Goal: Task Accomplishment & Management: Manage account settings

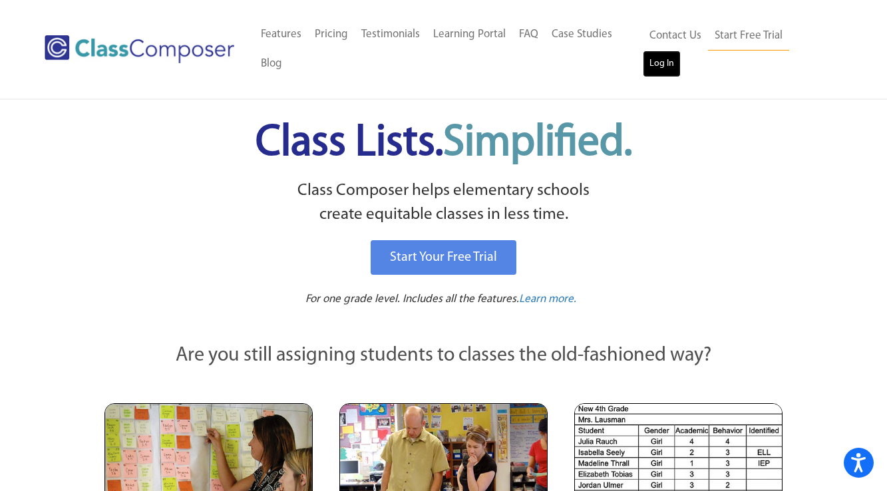
click at [680, 51] on link "Log In" at bounding box center [662, 64] width 38 height 27
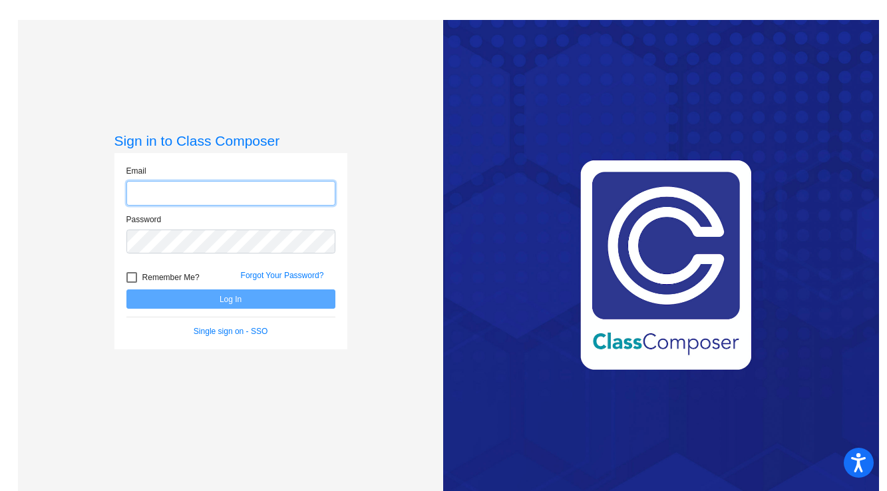
type input "[EMAIL_ADDRESS][DOMAIN_NAME]"
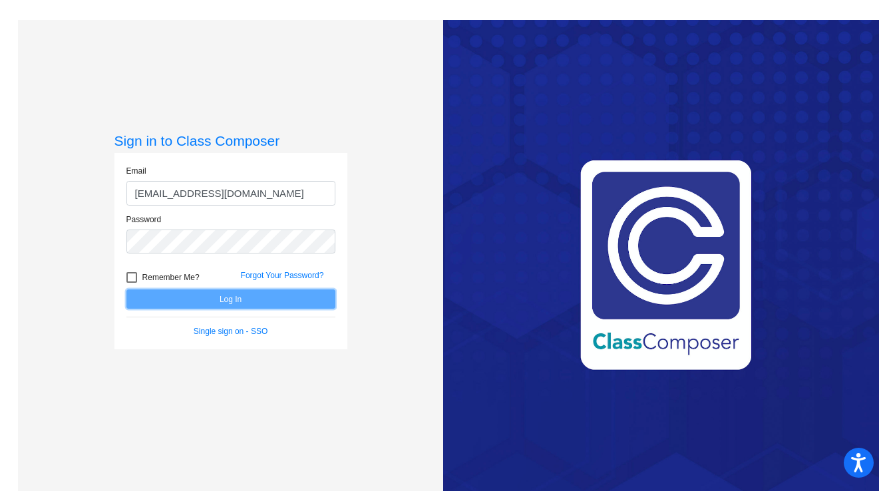
click at [208, 297] on button "Log In" at bounding box center [230, 298] width 209 height 19
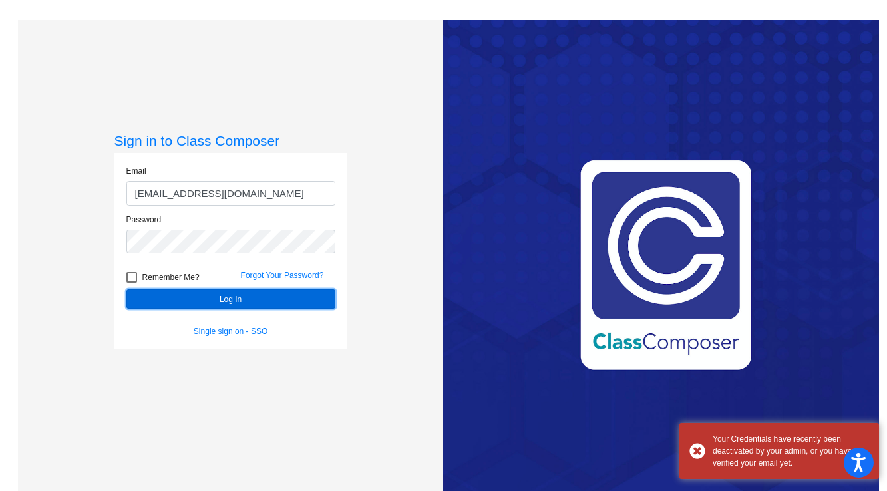
click at [208, 297] on button "Log In" at bounding box center [230, 298] width 209 height 19
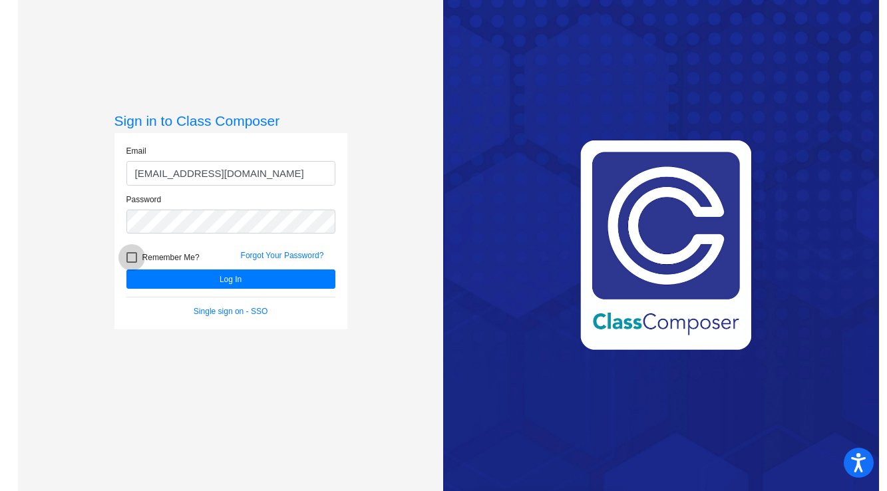
click at [128, 256] on div at bounding box center [131, 257] width 11 height 11
click at [131, 263] on input "Remember Me?" at bounding box center [131, 263] width 1 height 1
checkbox input "true"
click at [809, 470] on div "Love Class Composer? Share it with a friend! If you're happy with Class Compose…" at bounding box center [661, 245] width 436 height 491
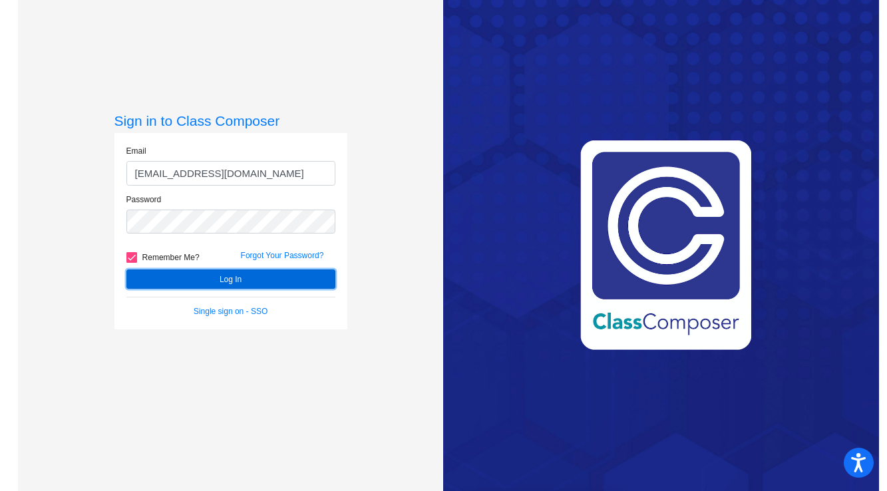
click at [245, 279] on button "Log In" at bounding box center [230, 278] width 209 height 19
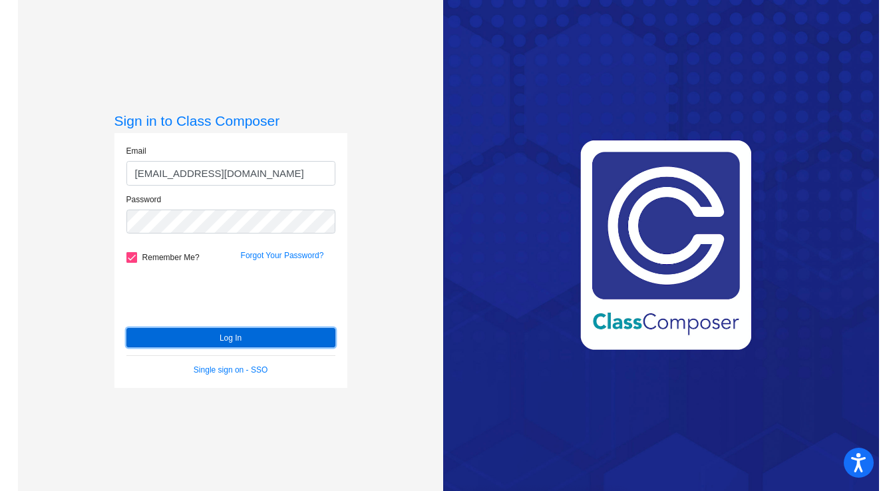
click at [280, 337] on button "Log In" at bounding box center [230, 337] width 209 height 19
click at [313, 334] on button "Log In" at bounding box center [230, 337] width 209 height 19
